Goal: Transaction & Acquisition: Purchase product/service

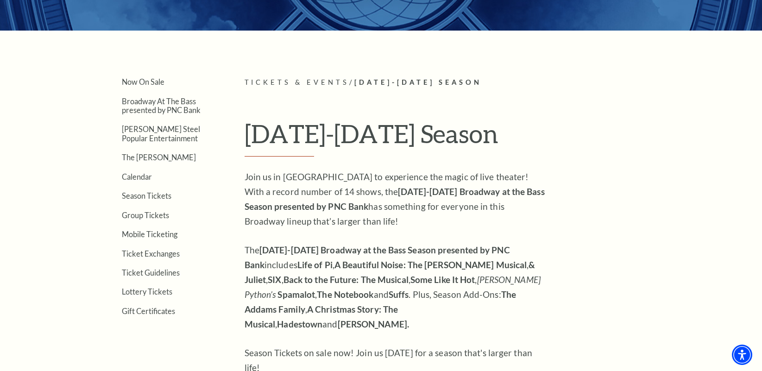
scroll to position [278, 0]
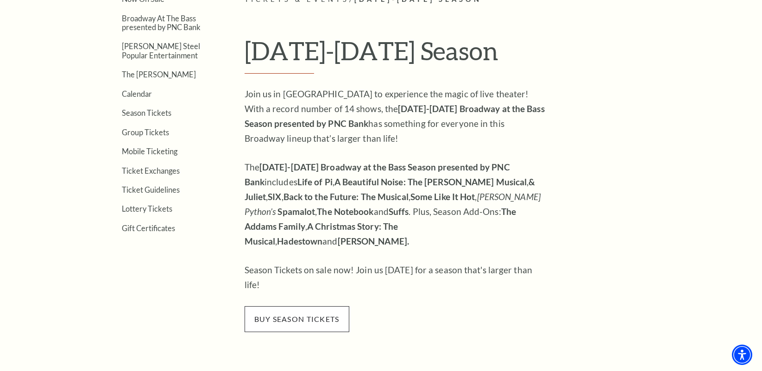
click at [275, 284] on span "buy season tickets" at bounding box center [297, 319] width 105 height 26
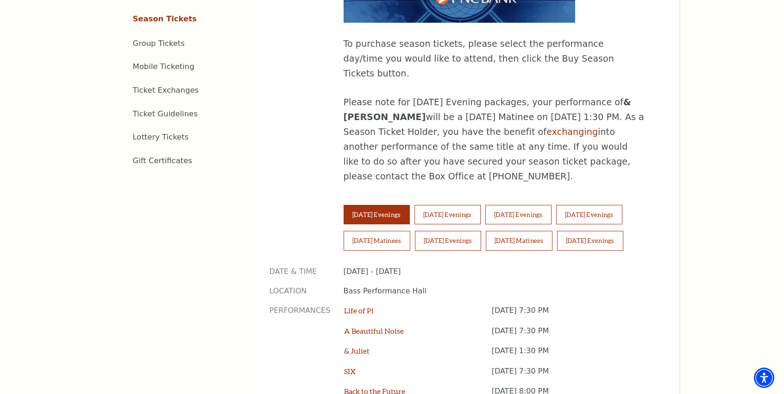
scroll to position [556, 0]
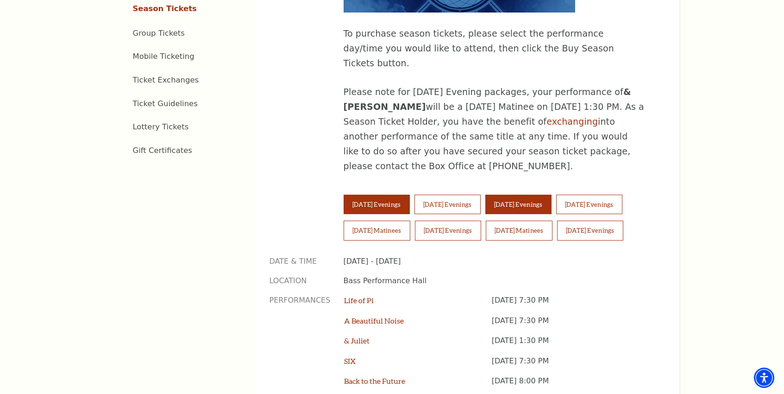
click at [522, 195] on button "Thursday Evenings" at bounding box center [518, 204] width 66 height 19
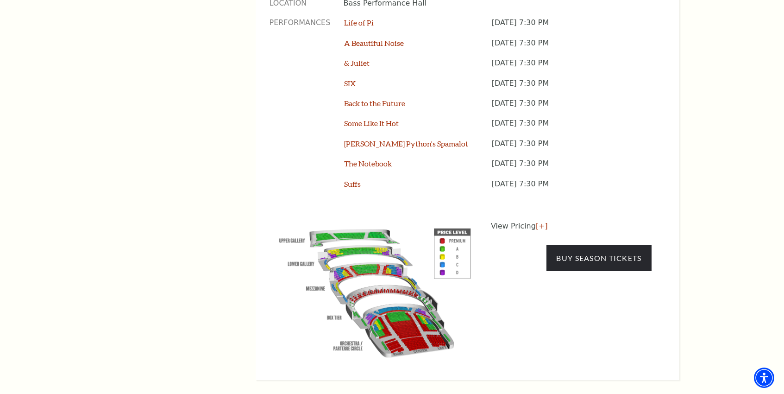
scroll to position [834, 0]
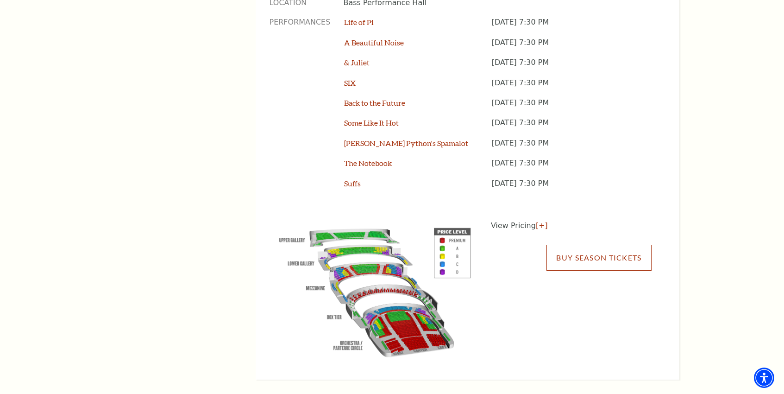
click at [598, 245] on link "Buy Season Tickets" at bounding box center [599, 258] width 105 height 26
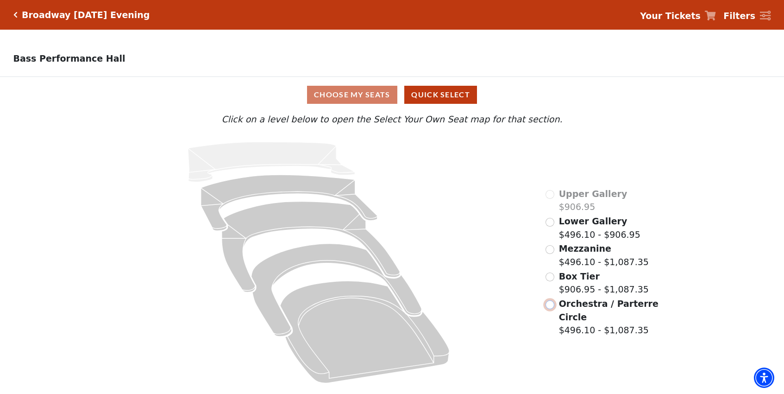
click at [551, 309] on input "Orchestra / Parterre Circle$496.10 - $1,087.35\a" at bounding box center [550, 304] width 9 height 9
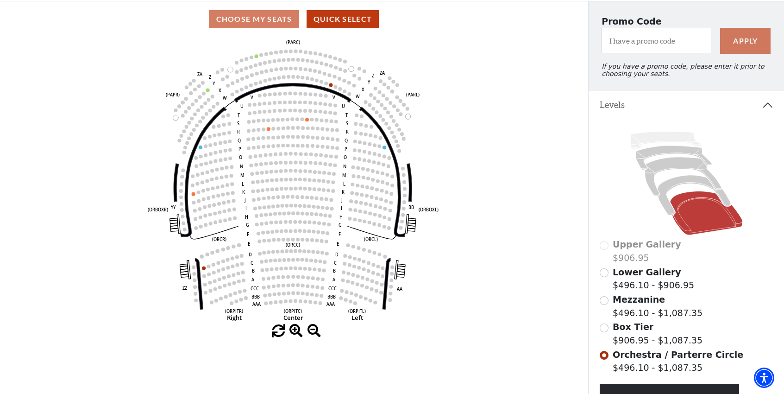
scroll to position [73, 0]
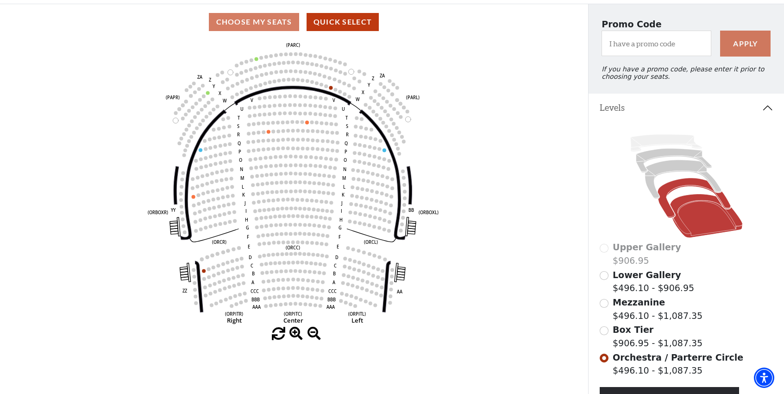
click at [664, 197] on icon at bounding box center [694, 198] width 73 height 40
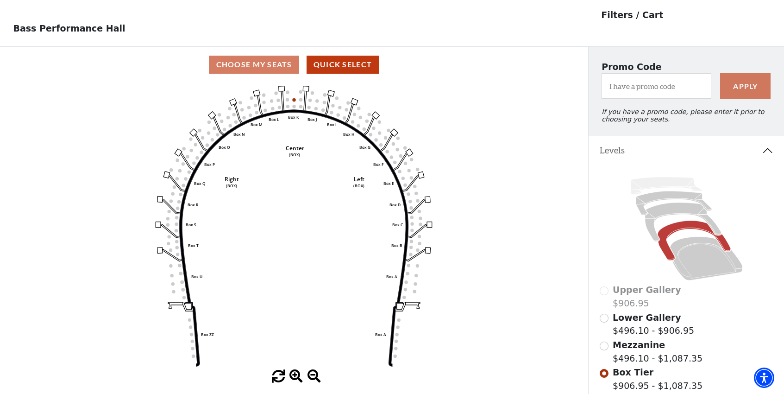
scroll to position [43, 0]
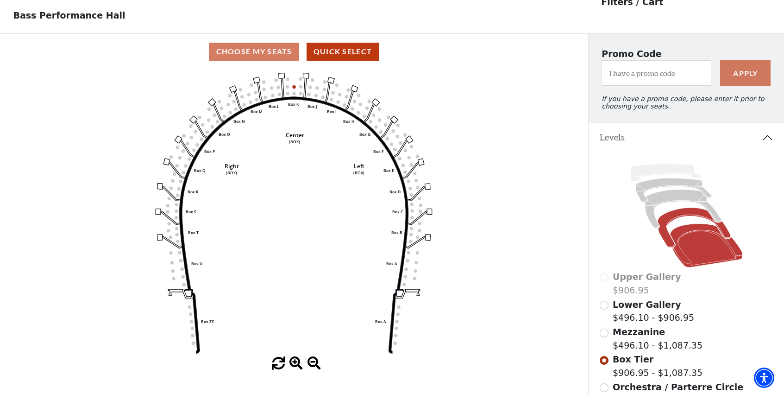
click at [707, 259] on icon at bounding box center [706, 245] width 73 height 44
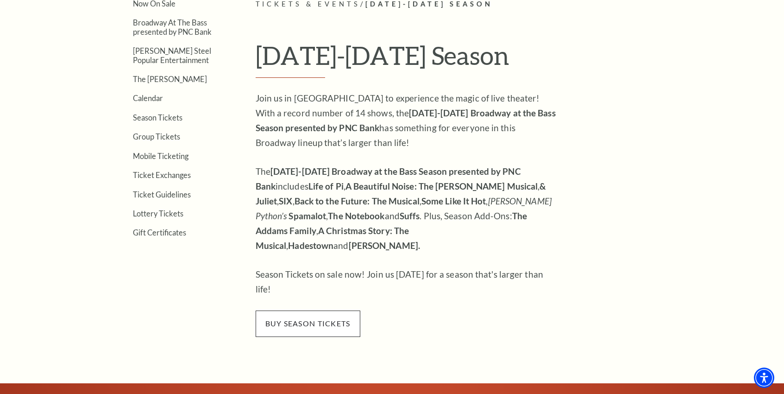
click at [303, 310] on span "buy season tickets" at bounding box center [308, 323] width 105 height 26
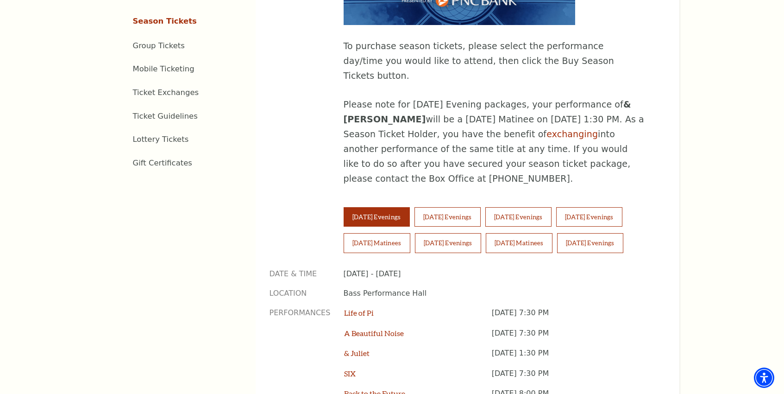
scroll to position [556, 0]
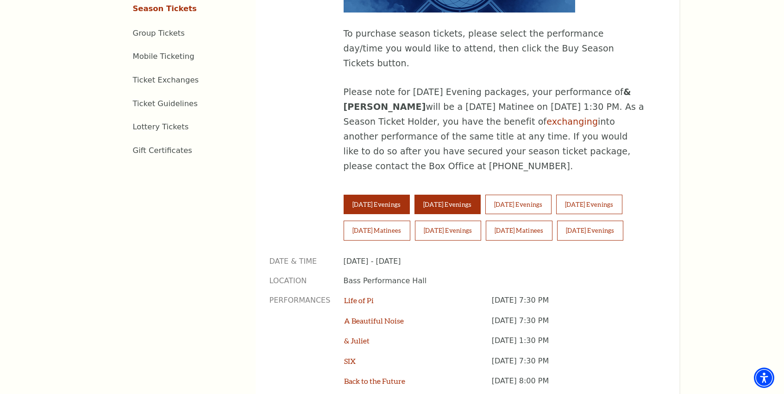
click at [463, 195] on button "Wednesday Evenings" at bounding box center [448, 204] width 66 height 19
click at [398, 195] on button "Tuesday Evenings" at bounding box center [377, 204] width 66 height 19
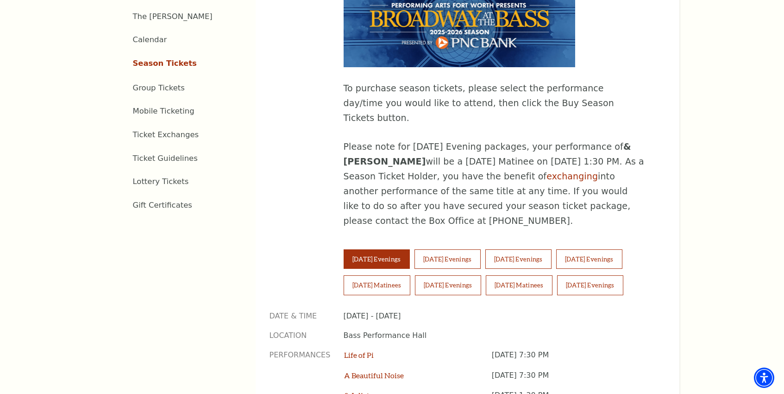
scroll to position [510, 0]
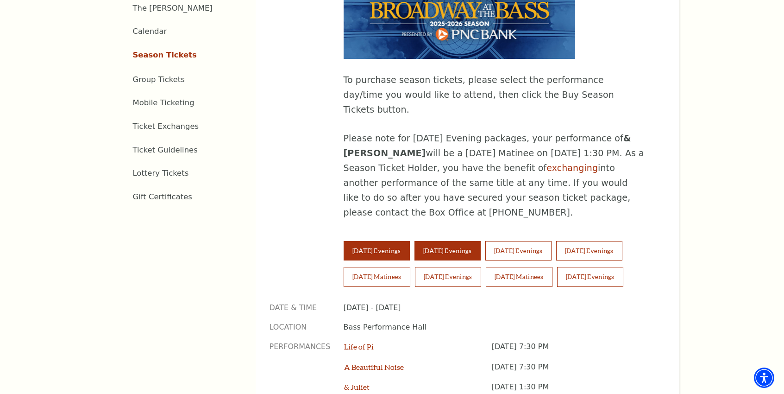
click at [456, 241] on button "[DATE] Evenings" at bounding box center [448, 250] width 66 height 19
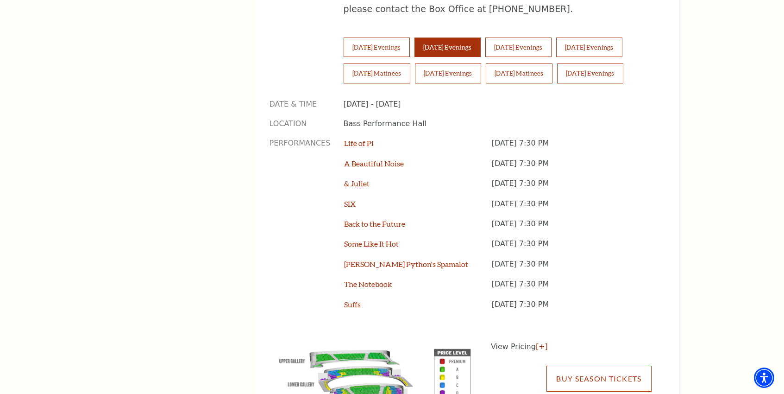
scroll to position [649, 0]
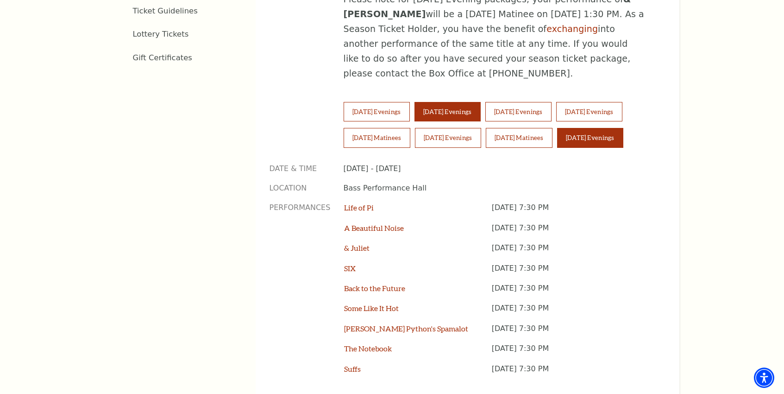
click at [593, 128] on button "Sunday Evenings" at bounding box center [590, 137] width 66 height 19
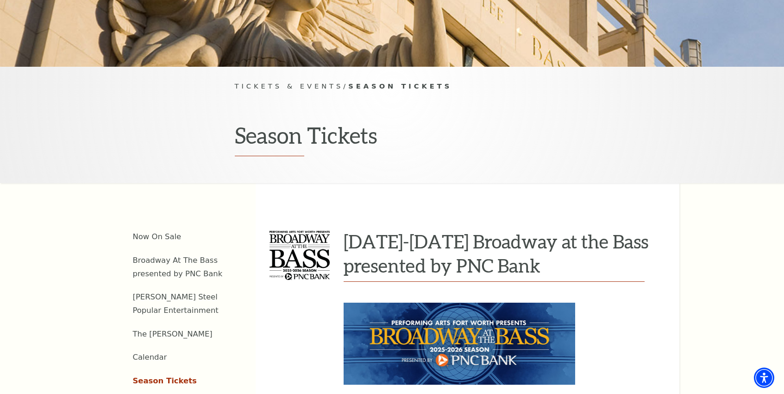
scroll to position [185, 0]
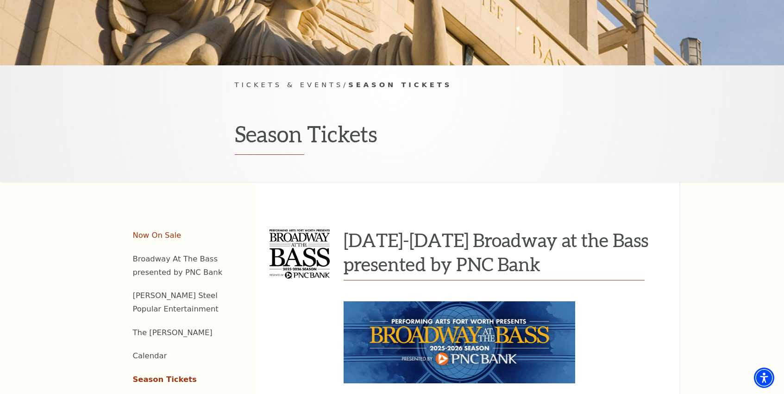
click at [152, 231] on link "Now On Sale" at bounding box center [157, 235] width 49 height 9
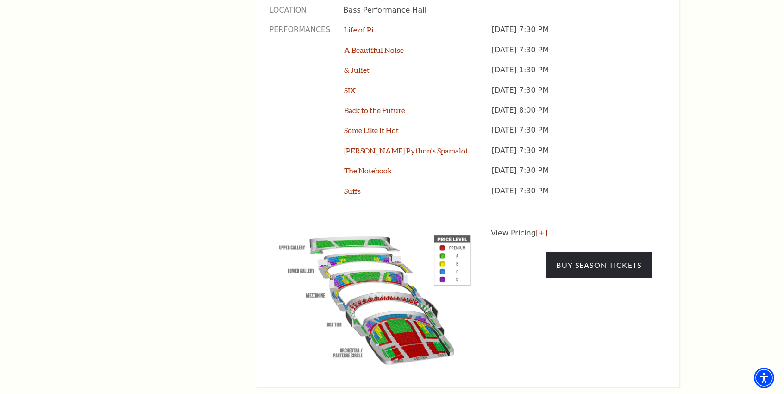
scroll to position [834, 0]
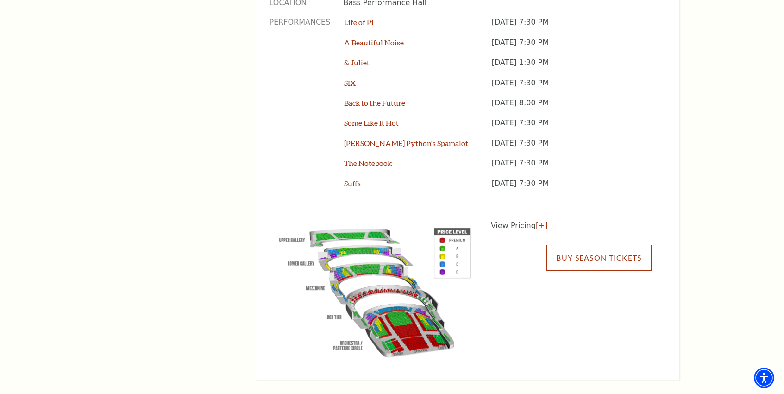
click at [595, 245] on link "Buy Season Tickets" at bounding box center [599, 258] width 105 height 26
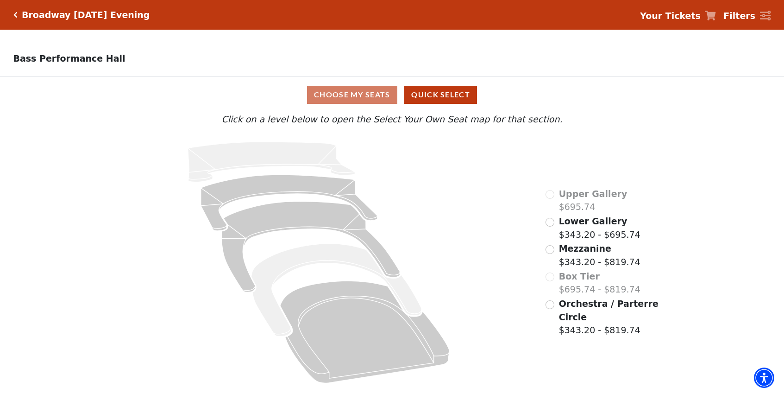
click at [554, 309] on div "Orchestra / Parterre Circle $343.20 - $819.74" at bounding box center [603, 317] width 114 height 40
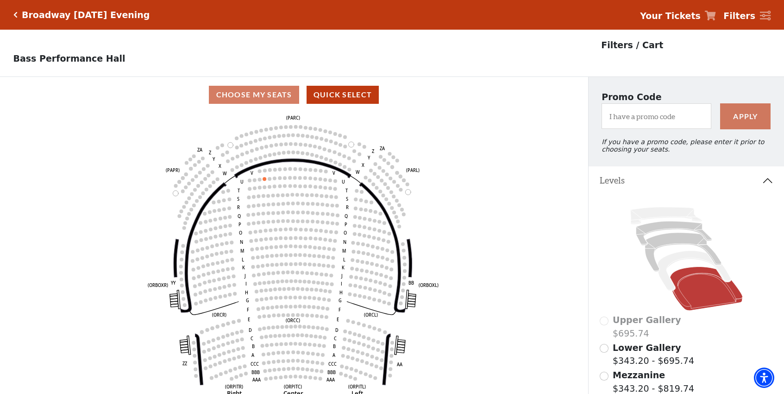
click at [13, 13] on icon "Click here to go back to filters" at bounding box center [15, 15] width 4 height 6
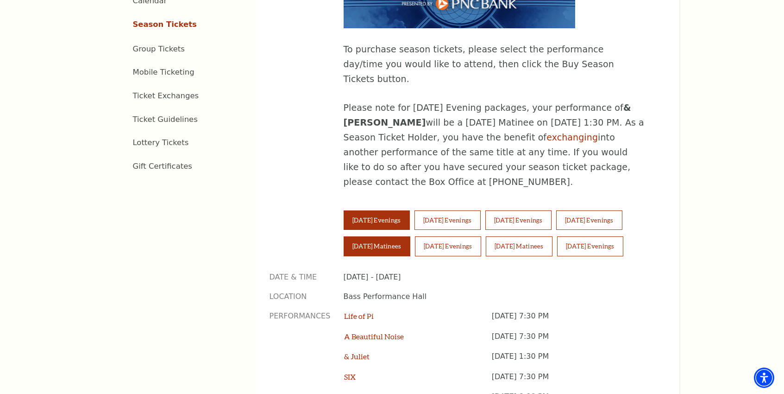
scroll to position [602, 0]
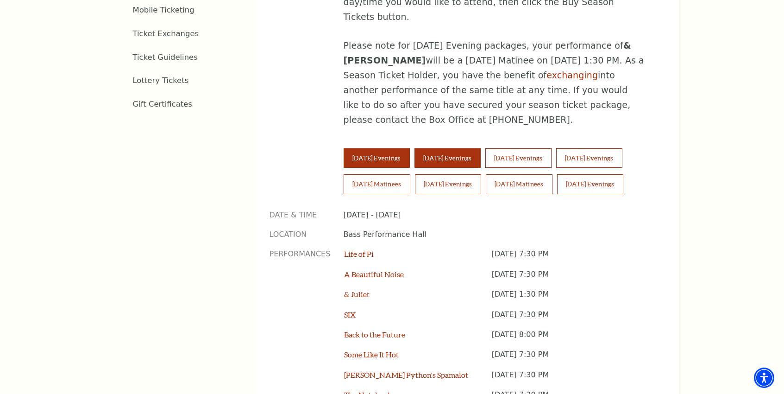
click at [454, 148] on button "[DATE] Evenings" at bounding box center [448, 157] width 66 height 19
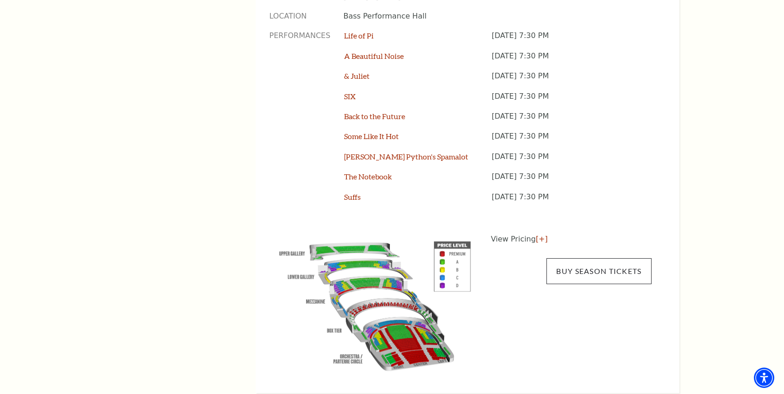
scroll to position [834, 0]
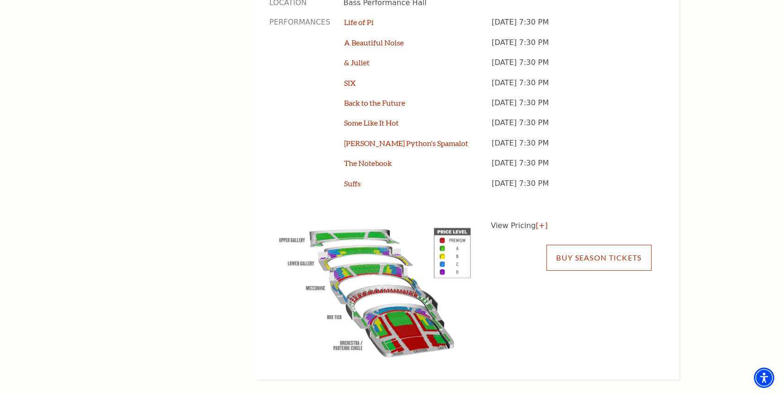
click at [605, 245] on link "Buy Season Tickets" at bounding box center [599, 258] width 105 height 26
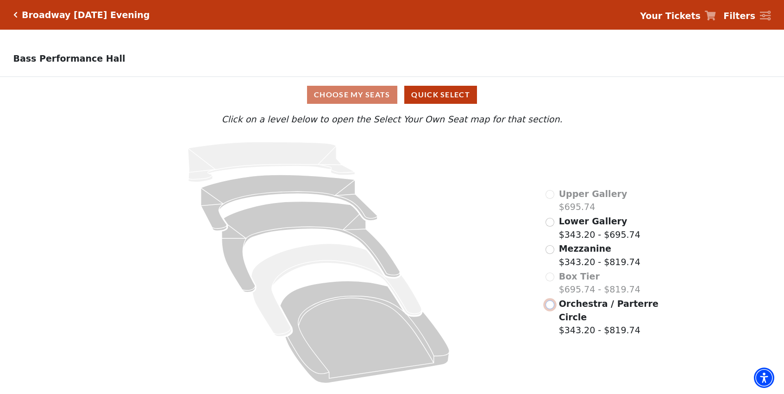
click at [550, 309] on input "Orchestra / Parterre Circle$343.20 - $819.74\a" at bounding box center [550, 304] width 9 height 9
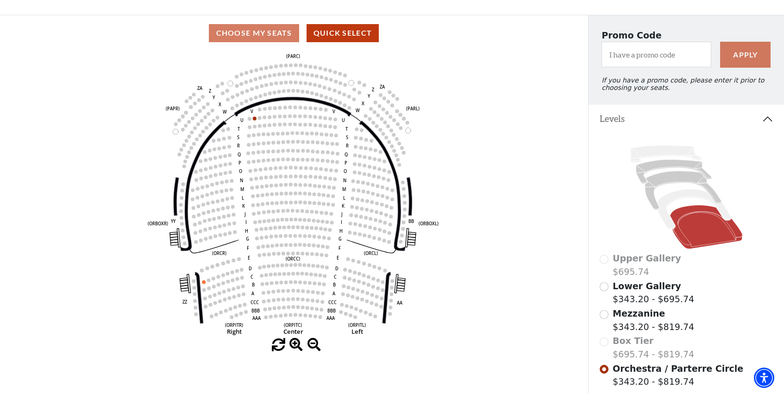
scroll to position [43, 0]
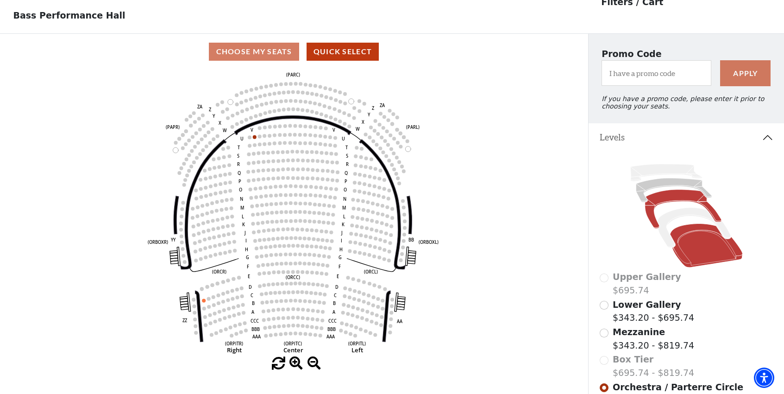
click at [652, 223] on icon at bounding box center [683, 208] width 76 height 39
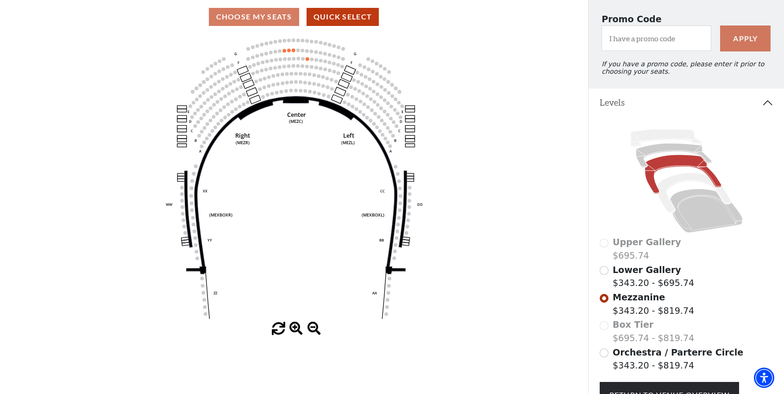
scroll to position [136, 0]
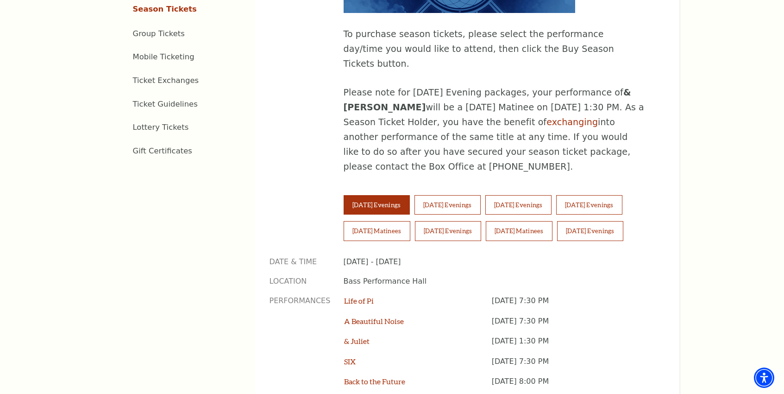
scroll to position [556, 0]
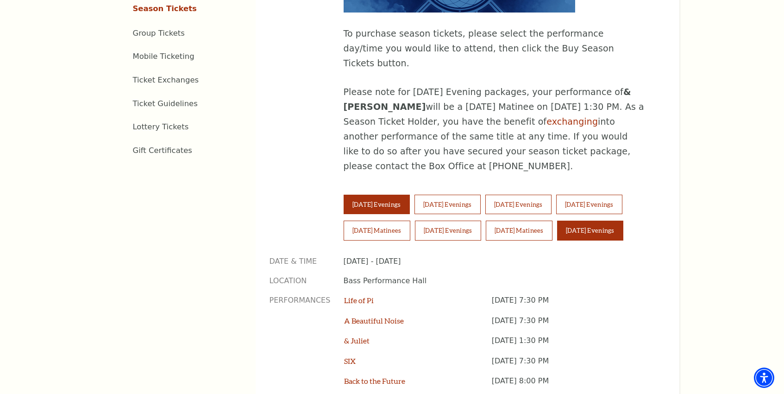
click at [614, 220] on button "[DATE] Evenings" at bounding box center [590, 229] width 66 height 19
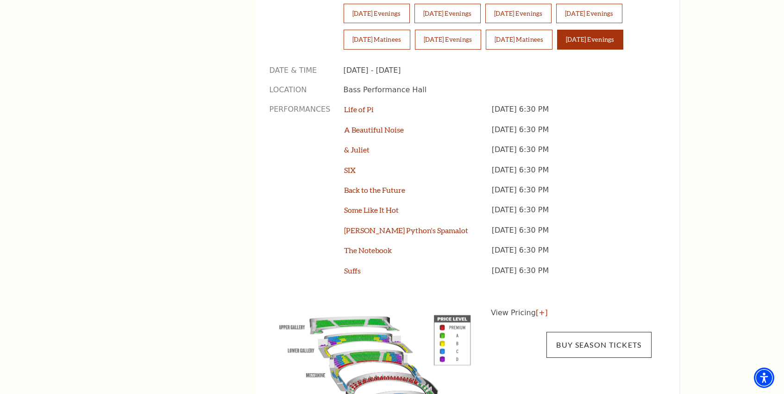
scroll to position [787, 0]
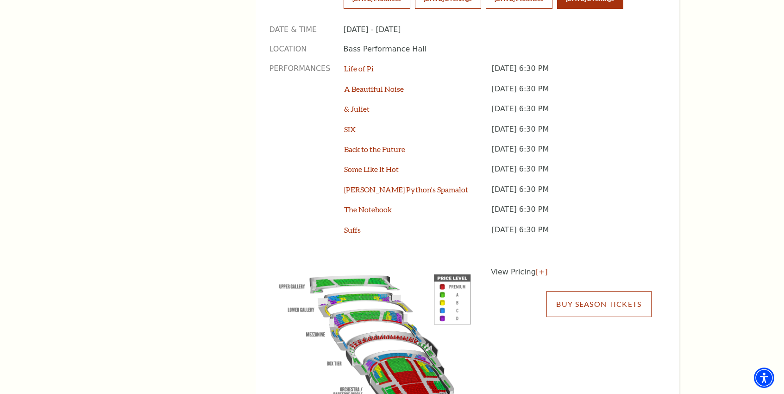
click at [591, 291] on link "Buy Season Tickets" at bounding box center [599, 304] width 105 height 26
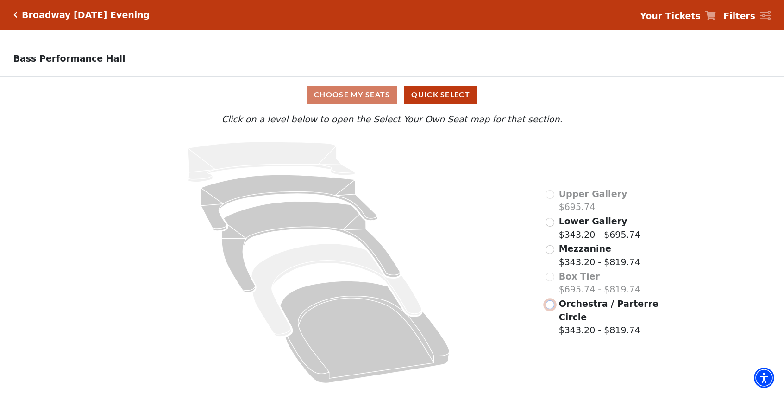
click at [551, 309] on input "Orchestra / Parterre Circle$343.20 - $819.74\a" at bounding box center [550, 304] width 9 height 9
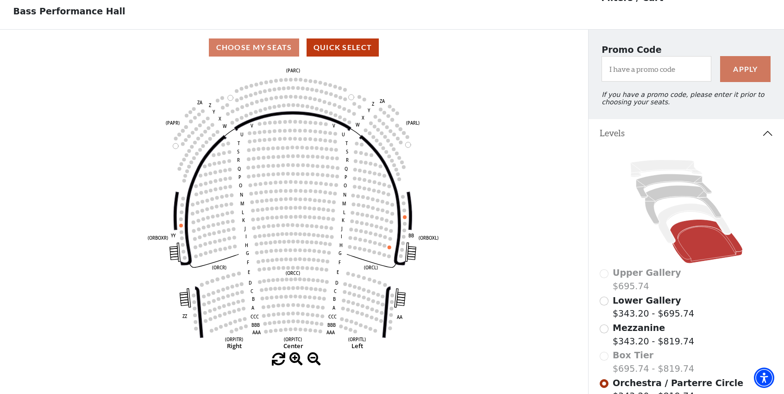
scroll to position [93, 0]
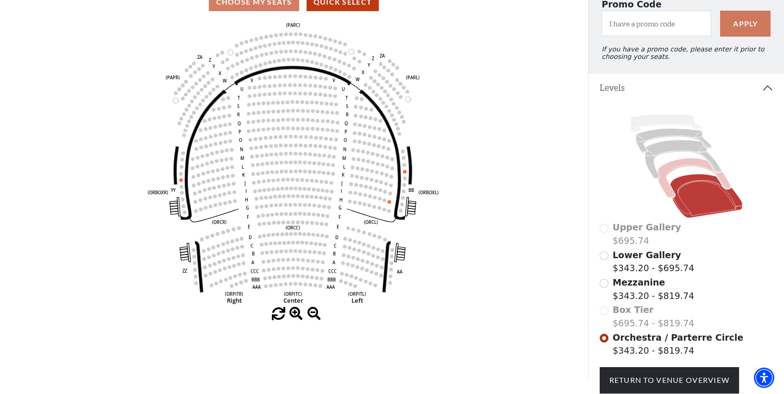
click at [664, 186] on icon at bounding box center [694, 178] width 73 height 40
click at [653, 176] on icon at bounding box center [683, 159] width 76 height 39
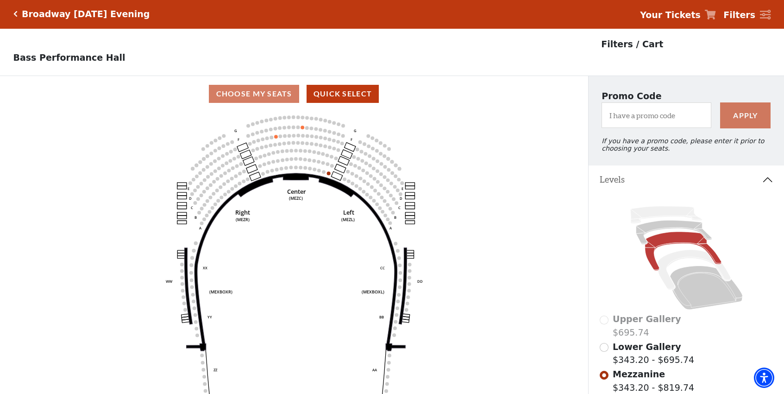
scroll to position [0, 0]
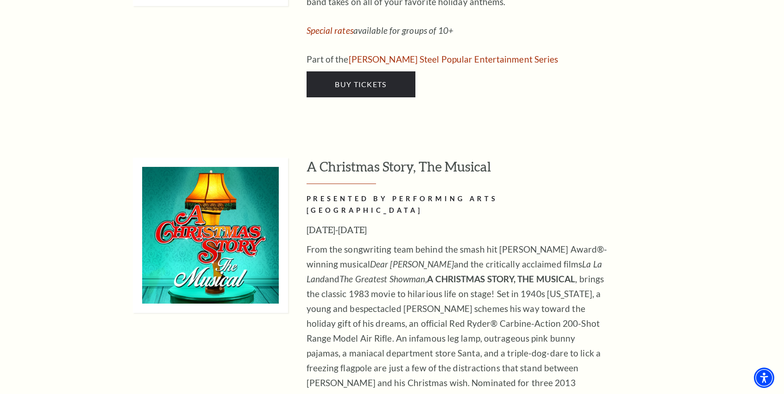
scroll to position [4169, 0]
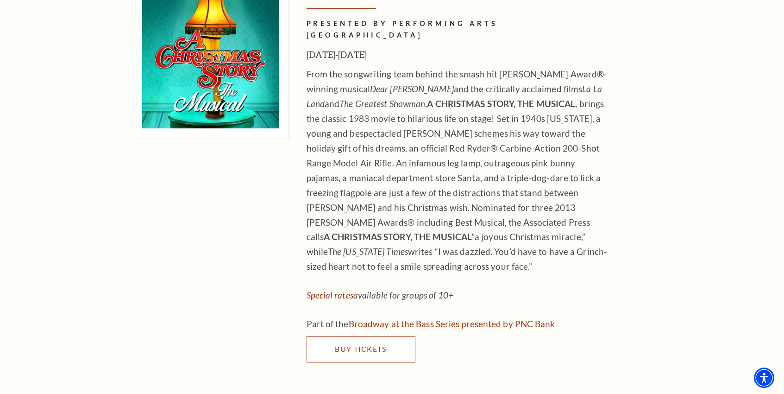
click at [359, 344] on span "Buy Tickets" at bounding box center [360, 348] width 51 height 9
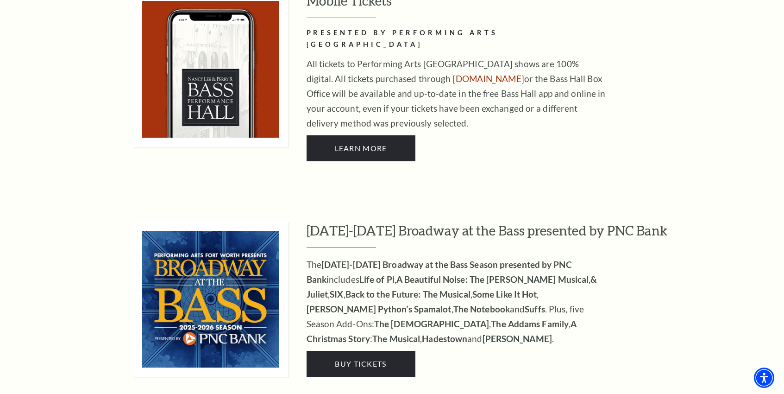
scroll to position [695, 0]
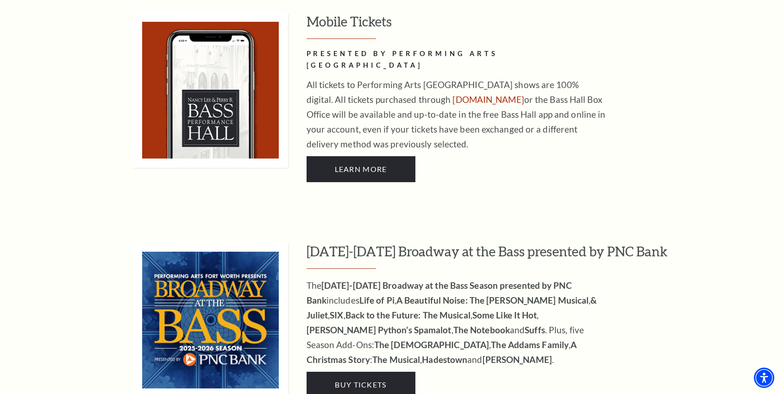
click at [365, 242] on h3 "2025-2026 Broadway at the Bass presented by PNC Bank" at bounding box center [493, 255] width 373 height 26
click at [241, 298] on img at bounding box center [210, 319] width 155 height 155
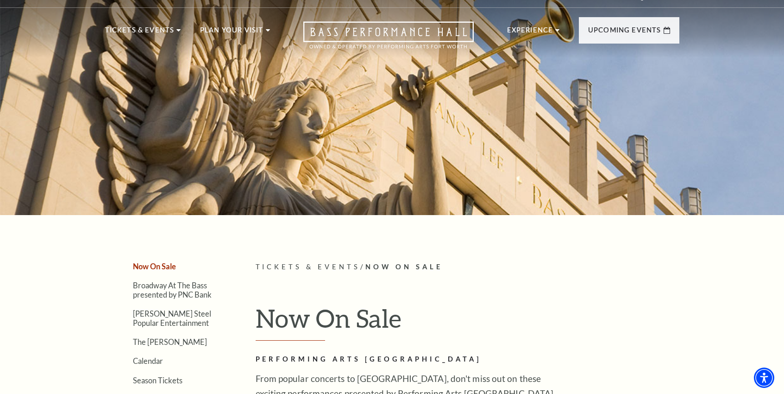
scroll to position [0, 0]
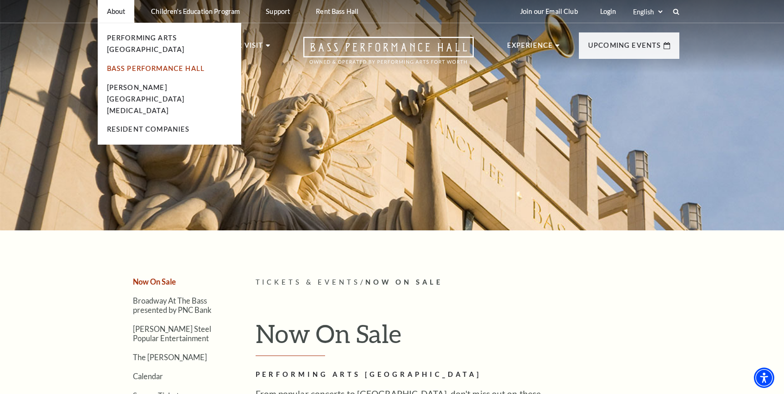
click at [129, 64] on link "Bass Performance Hall" at bounding box center [156, 68] width 98 height 8
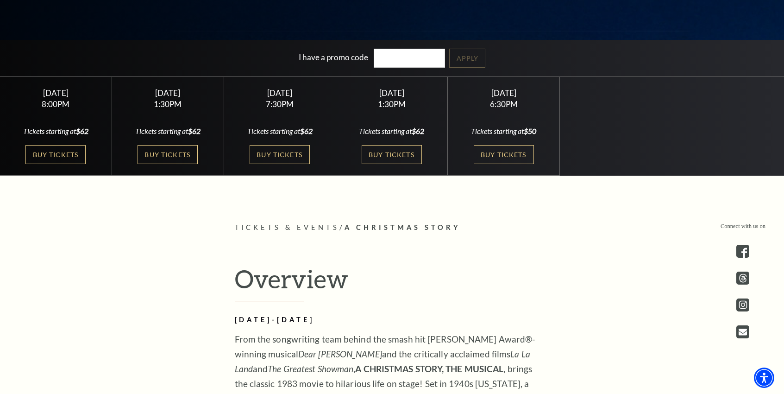
scroll to position [278, 0]
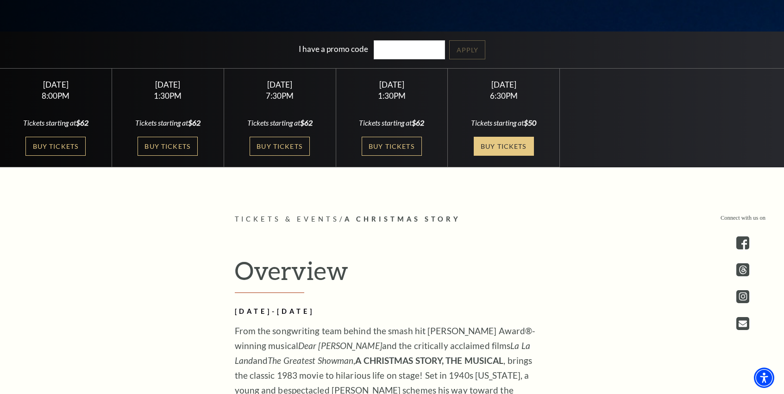
click at [503, 144] on link "Buy Tickets" at bounding box center [504, 146] width 60 height 19
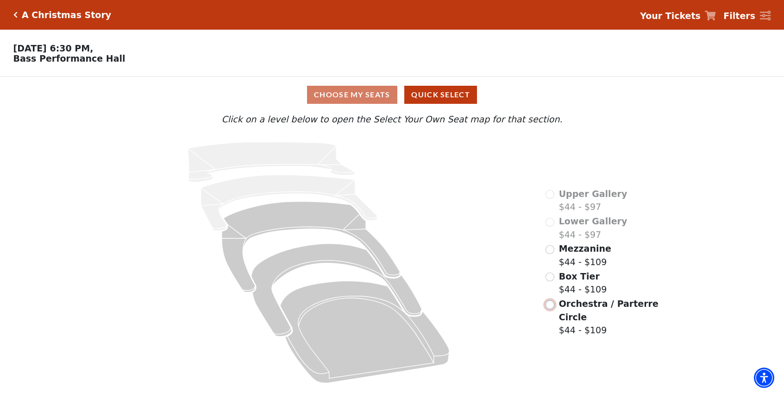
click at [551, 300] on input "Orchestra / Parterre Circle$44 - $109\a" at bounding box center [550, 304] width 9 height 9
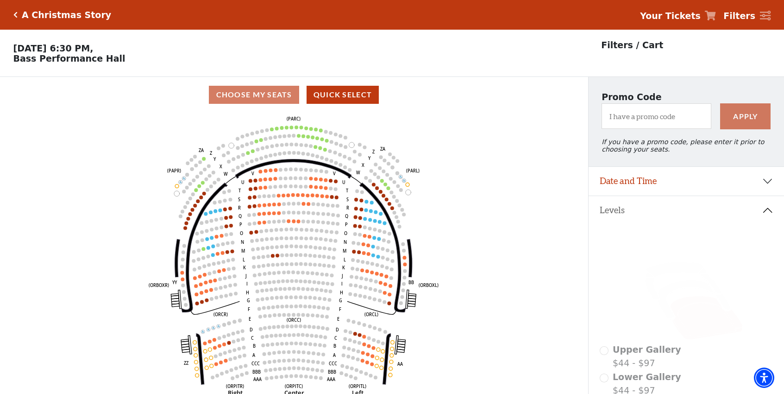
scroll to position [93, 0]
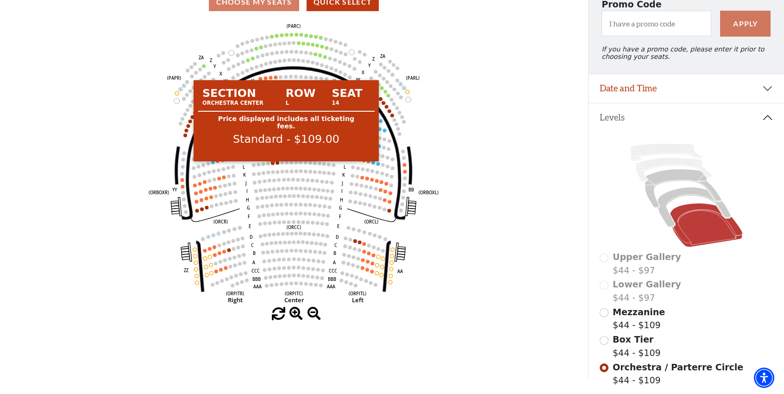
click at [273, 165] on circle at bounding box center [273, 163] width 4 height 4
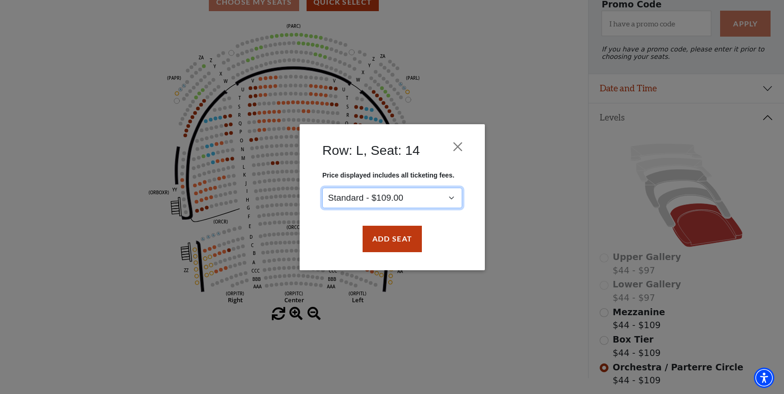
click at [438, 198] on select "Standard - $109.00" at bounding box center [392, 197] width 140 height 21
click at [322, 187] on select "Standard - $109.00" at bounding box center [392, 197] width 140 height 21
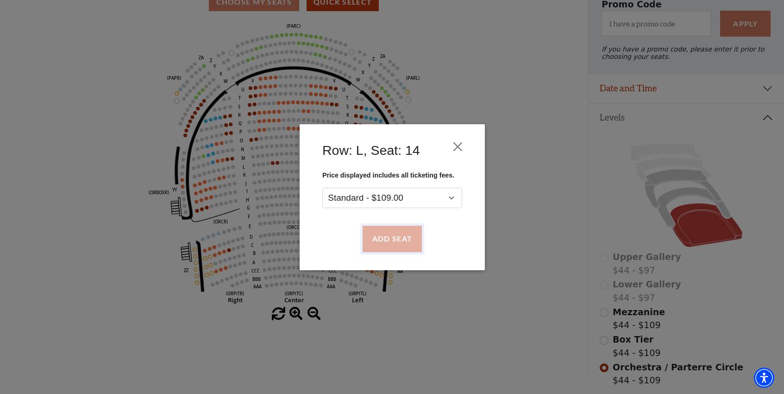
click at [394, 240] on button "Add Seat" at bounding box center [391, 239] width 59 height 26
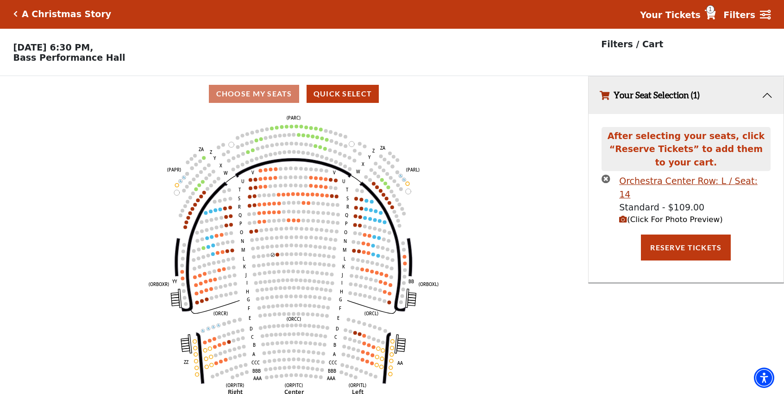
scroll to position [0, 0]
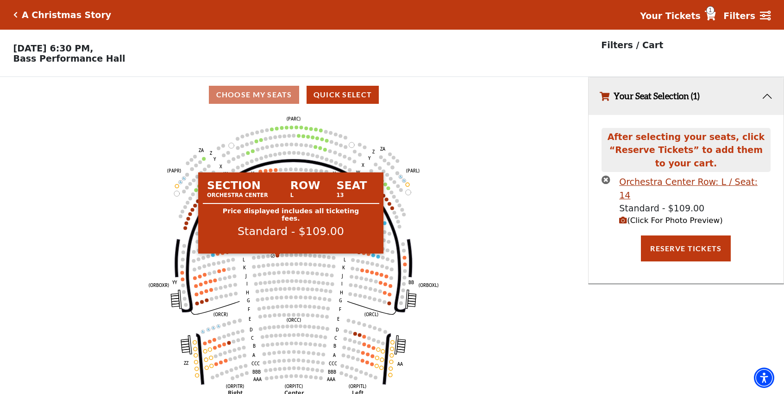
click at [278, 257] on circle at bounding box center [278, 255] width 4 height 4
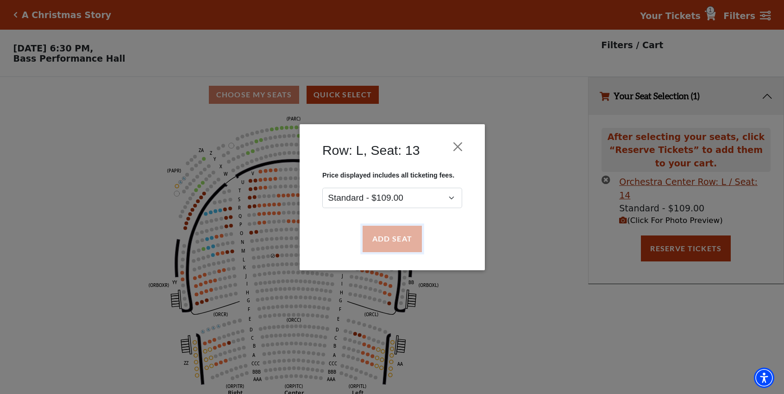
click at [399, 238] on button "Add Seat" at bounding box center [391, 239] width 59 height 26
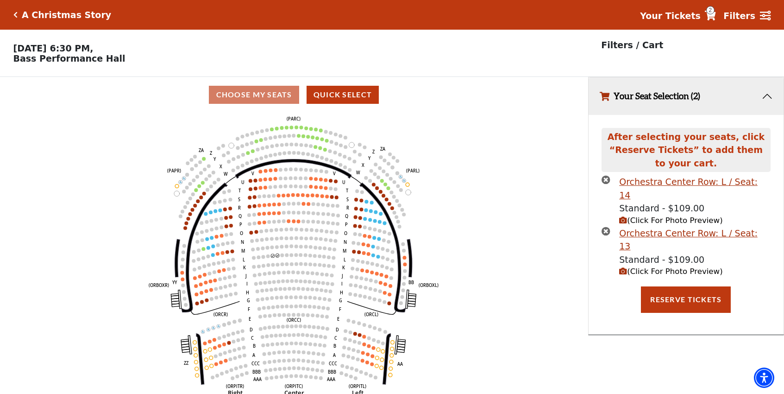
click at [28, 14] on h5 "A Christmas Story" at bounding box center [66, 15] width 89 height 11
click at [14, 16] on icon "Click here to go back to filters" at bounding box center [15, 15] width 4 height 6
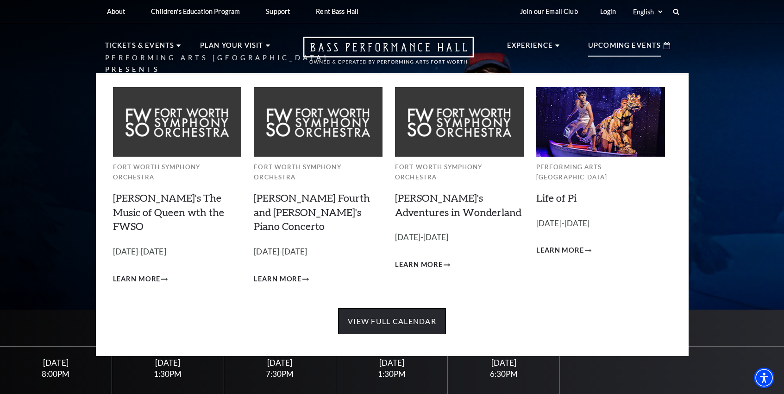
click at [398, 308] on link "View Full Calendar" at bounding box center [392, 321] width 108 height 26
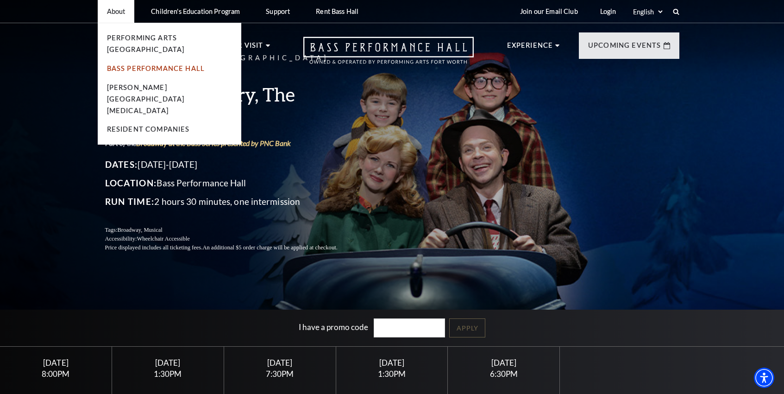
click at [128, 64] on link "Bass Performance Hall" at bounding box center [156, 68] width 98 height 8
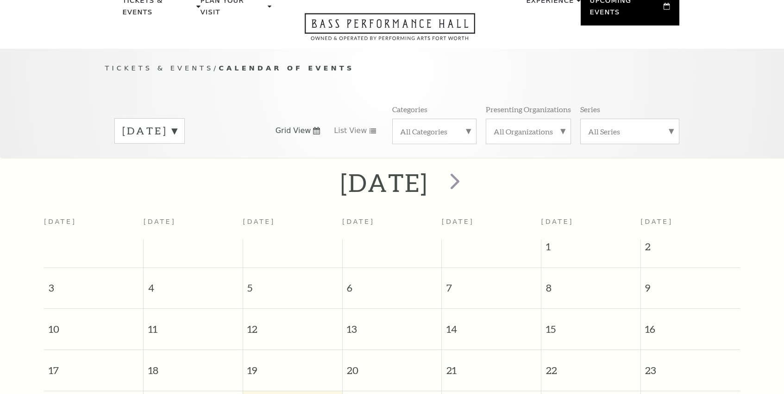
scroll to position [82, 0]
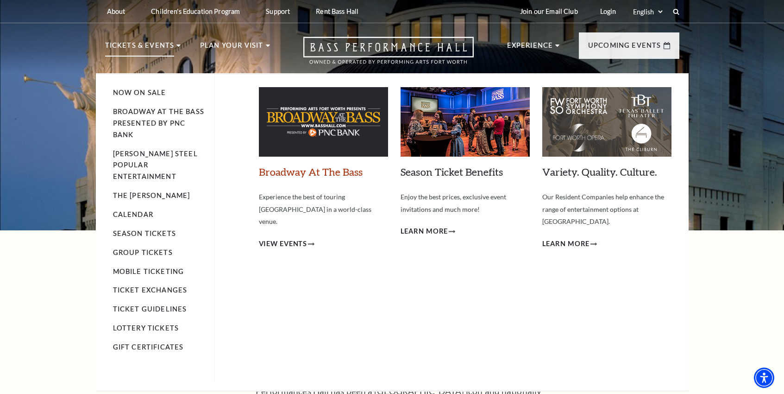
click at [297, 172] on link "Broadway At The Bass" at bounding box center [311, 171] width 104 height 13
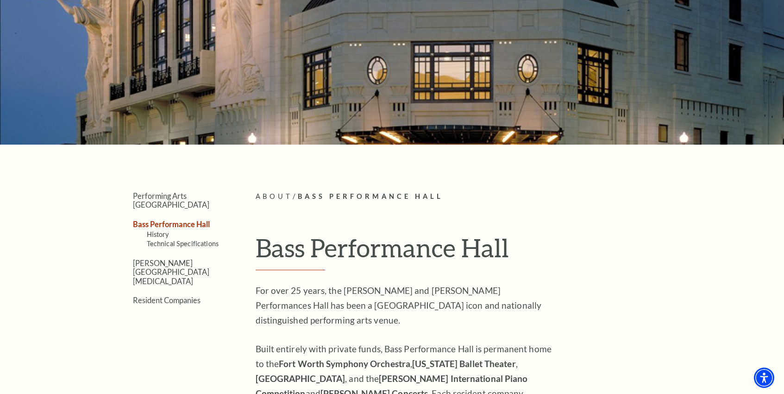
scroll to position [93, 0]
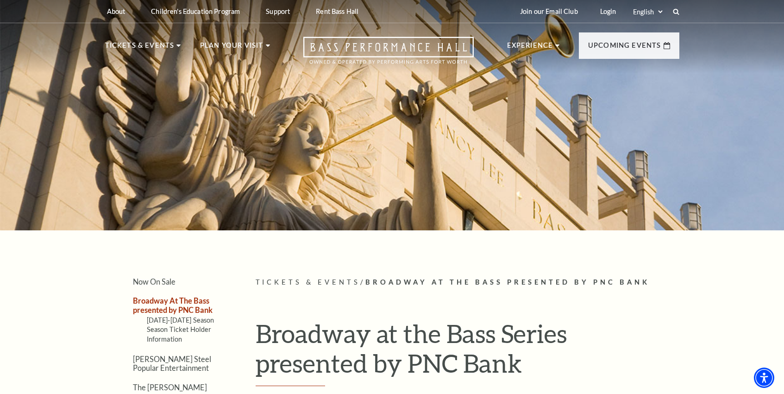
drag, startPoint x: 586, startPoint y: 240, endPoint x: 575, endPoint y: 233, distance: 12.3
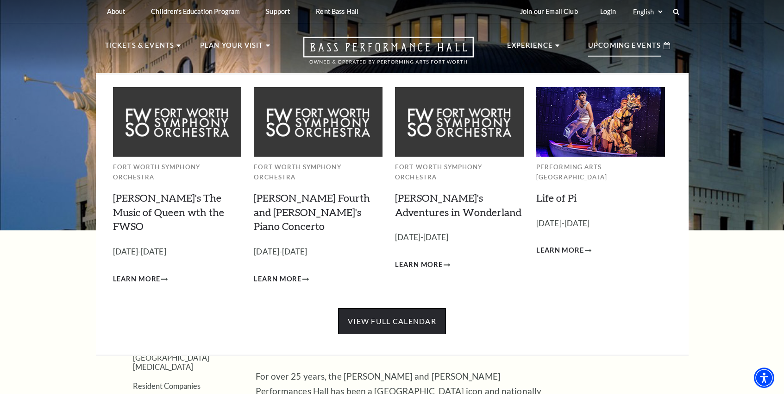
click at [390, 308] on link "View Full Calendar" at bounding box center [392, 321] width 108 height 26
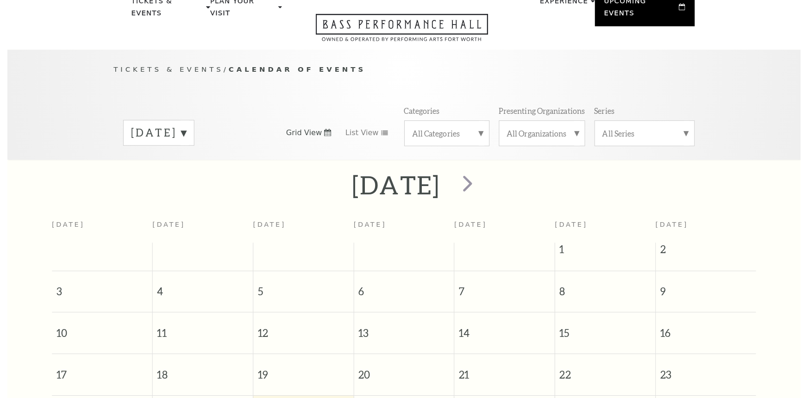
scroll to position [82, 0]
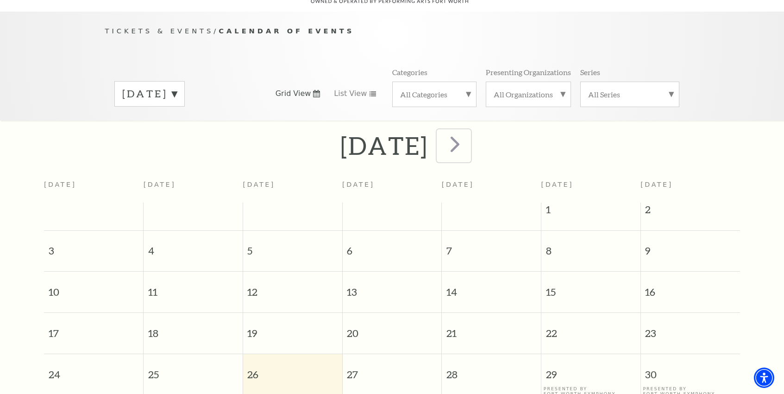
click at [468, 138] on span "next" at bounding box center [455, 144] width 26 height 26
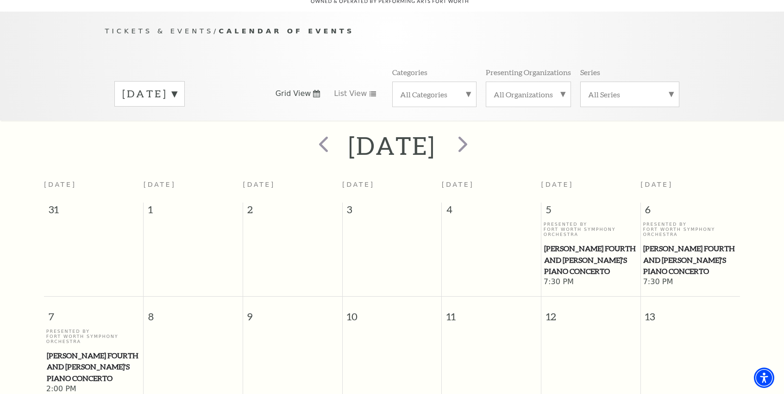
click at [436, 136] on h2 "[DATE]" at bounding box center [392, 146] width 88 height 30
click at [476, 138] on span "next" at bounding box center [463, 144] width 26 height 26
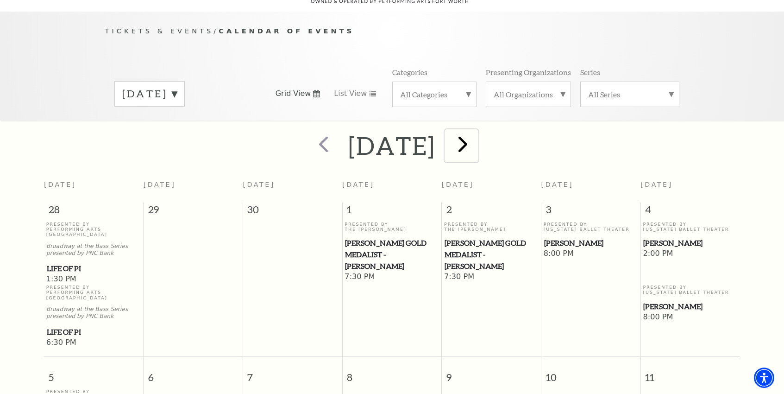
click at [476, 132] on span "next" at bounding box center [463, 144] width 26 height 26
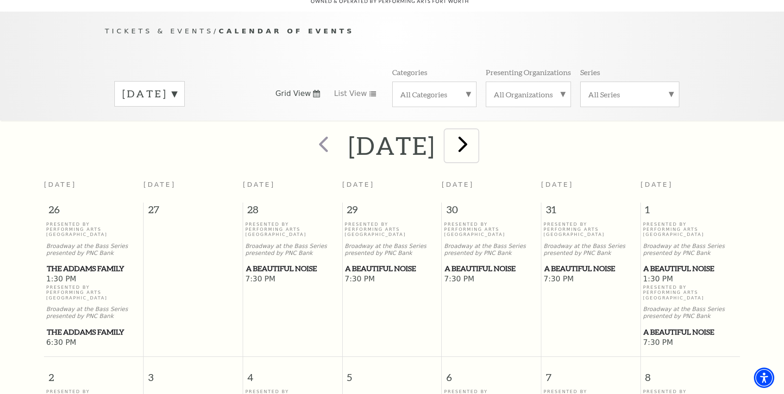
click at [479, 138] on button "next" at bounding box center [462, 145] width 34 height 33
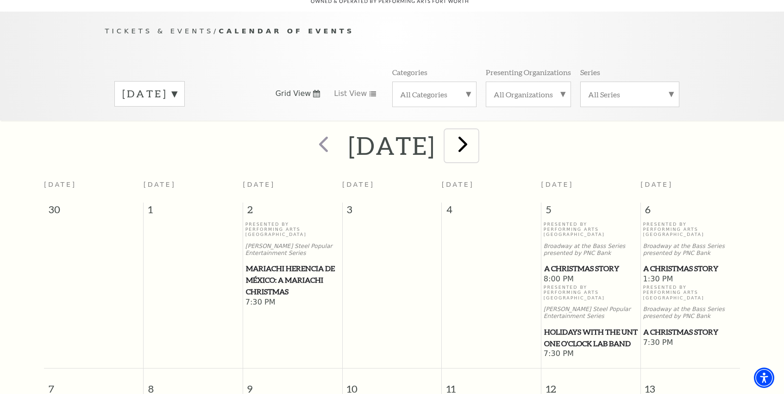
click at [476, 137] on span "next" at bounding box center [463, 144] width 26 height 26
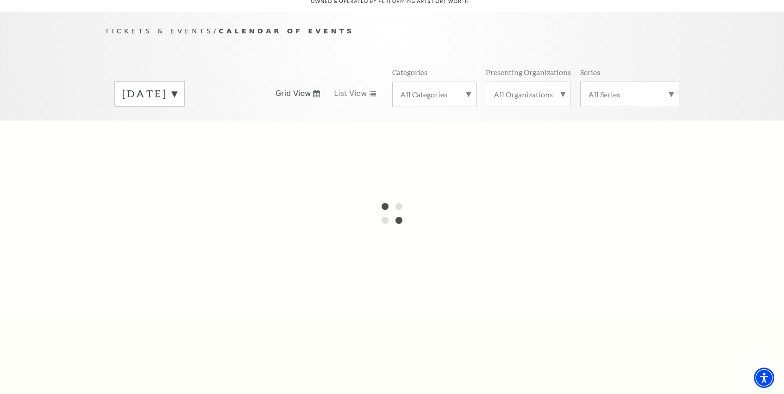
click at [467, 89] on label "All Categories" at bounding box center [434, 94] width 69 height 10
click at [416, 101] on label "Broadway" at bounding box center [434, 108] width 69 height 15
click at [177, 87] on label "[DATE]" at bounding box center [149, 94] width 55 height 14
click at [169, 237] on div at bounding box center [392, 212] width 784 height 185
click at [318, 40] on div "Tickets & Events / Calendar of Events [DATE] [DATE] [DATE] [DATE] [DATE] [DATE]…" at bounding box center [392, 72] width 593 height 94
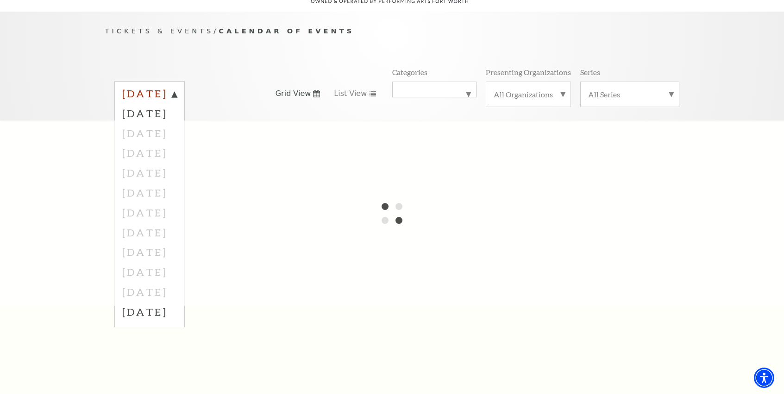
click at [177, 87] on label "[DATE]" at bounding box center [149, 95] width 55 height 17
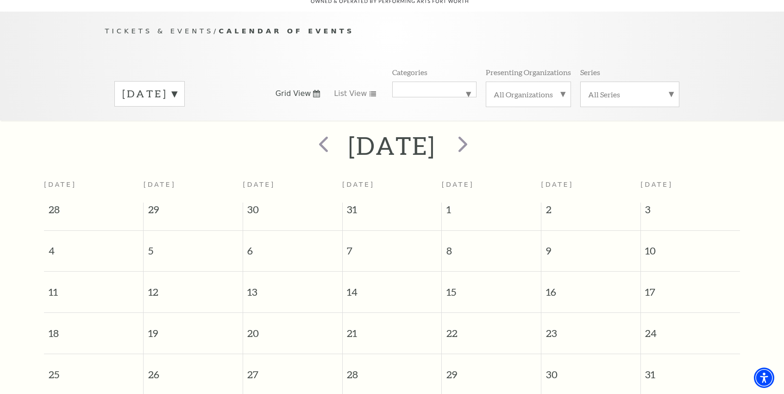
click at [185, 81] on div "[DATE]" at bounding box center [149, 93] width 70 height 25
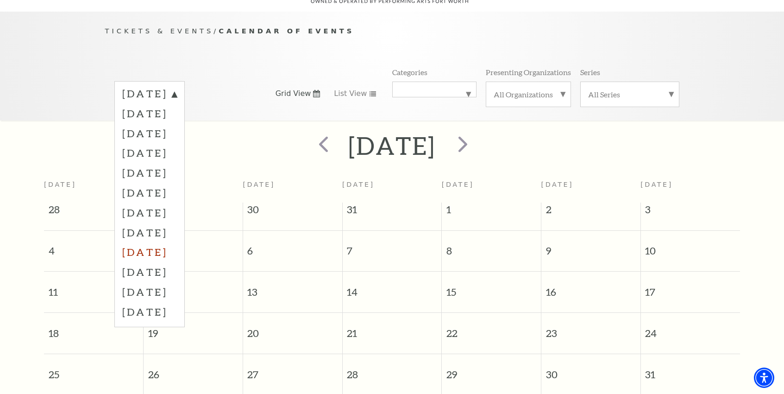
click at [166, 244] on label "[DATE]" at bounding box center [149, 252] width 55 height 20
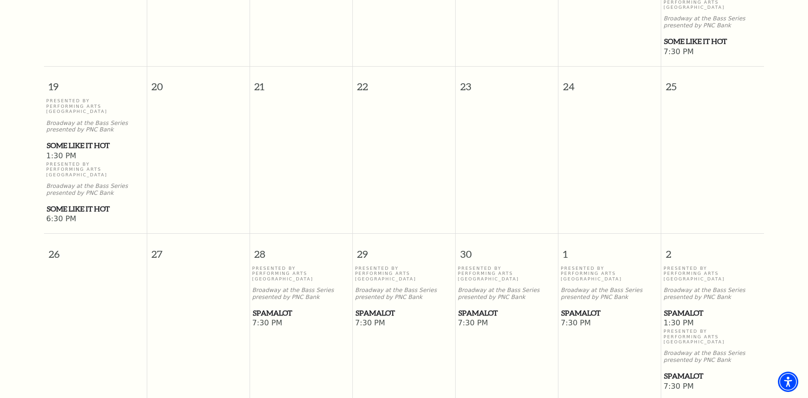
scroll to position [592, 0]
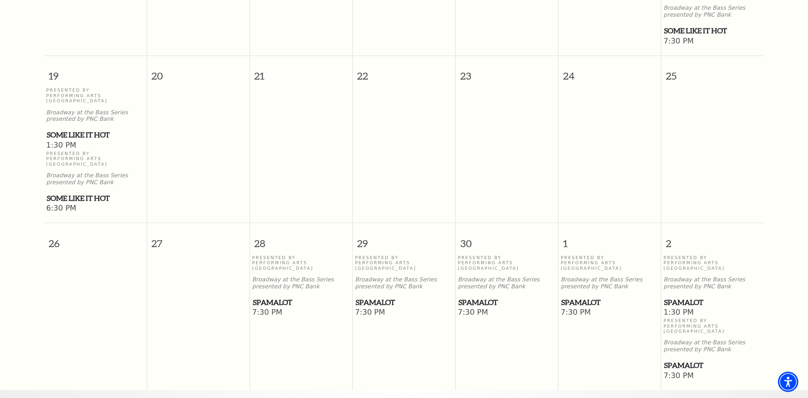
click at [278, 297] on span "Spamalot" at bounding box center [301, 303] width 97 height 12
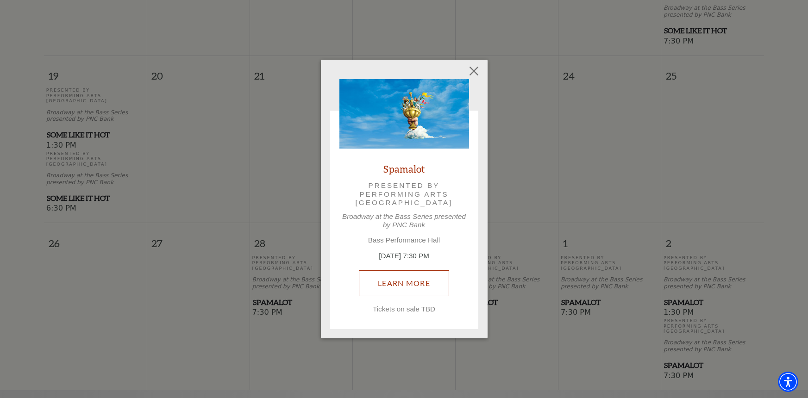
click at [419, 281] on link "Learn More" at bounding box center [404, 284] width 90 height 26
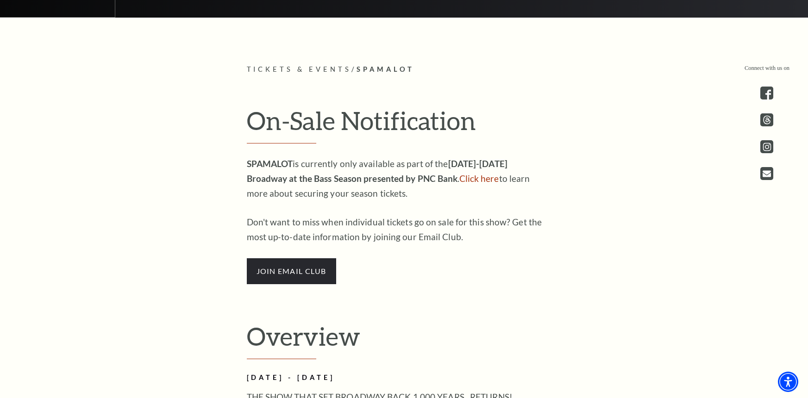
scroll to position [463, 0]
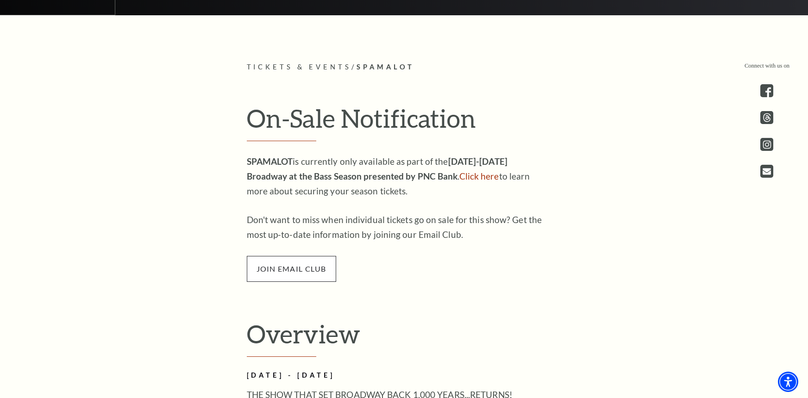
click at [294, 271] on span "join email club" at bounding box center [291, 269] width 89 height 26
